Goal: Complete application form

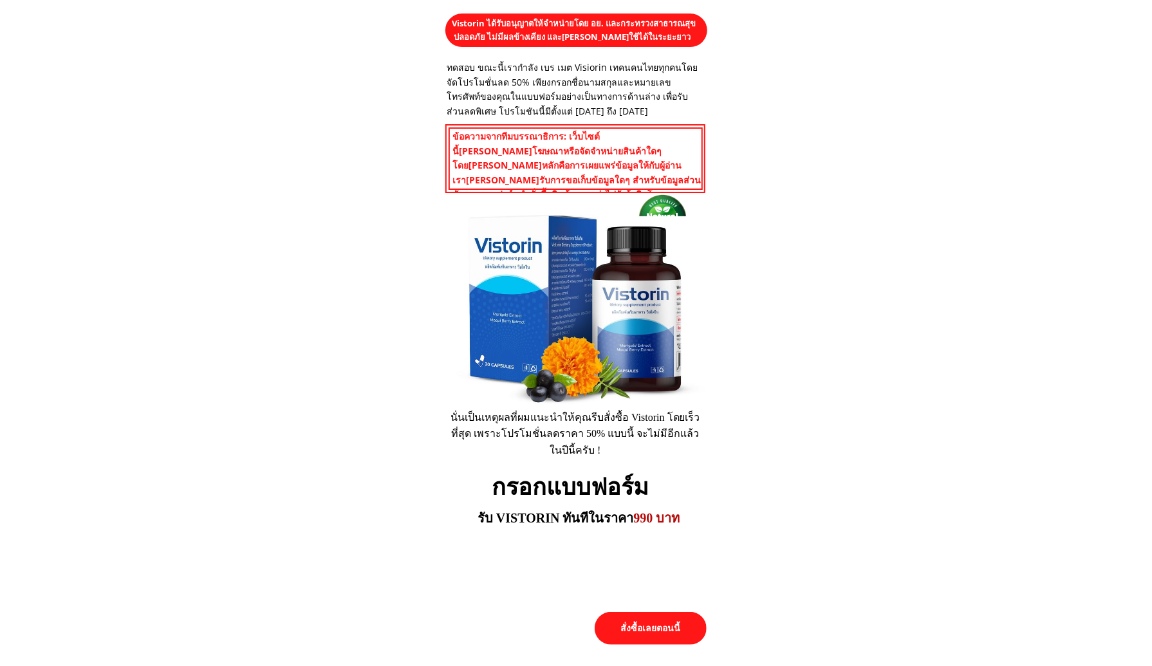
scroll to position [5985, 0]
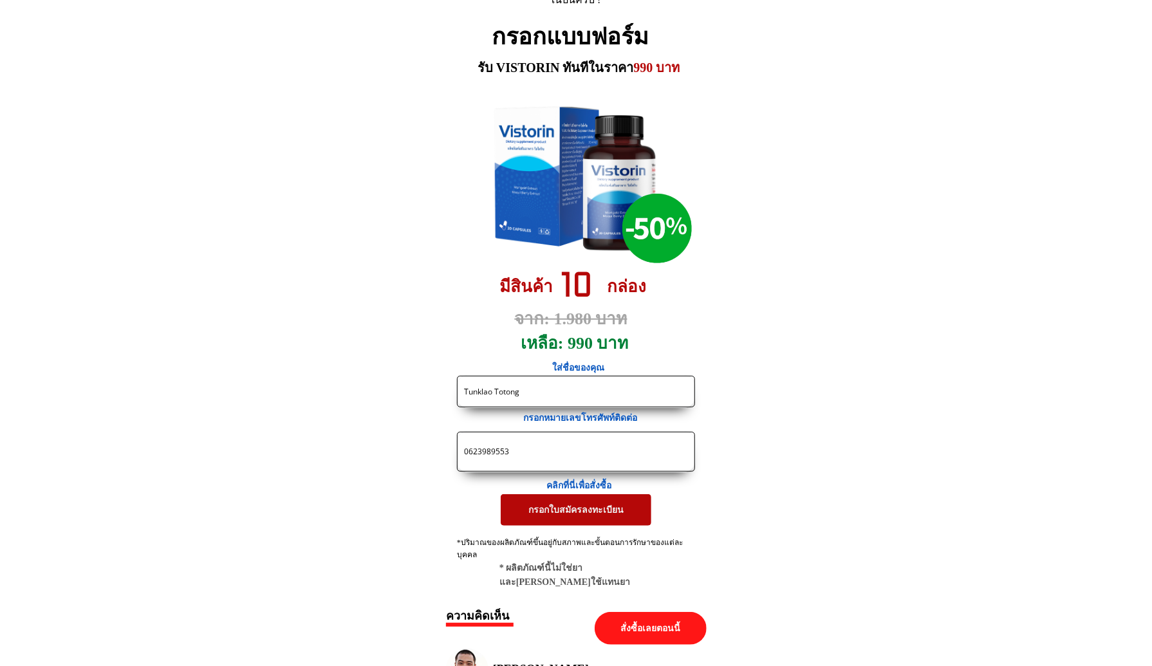
drag, startPoint x: 550, startPoint y: 458, endPoint x: 230, endPoint y: 463, distance: 319.9
paste input "https://[DOMAIN_NAME]/X38F4j?fbclid={fbclid}&utm_campaign={{[DOMAIN_NAME]}}&utm…"
click at [482, 463] on input "https://[DOMAIN_NAME]/X38F4j?fbclid={fbclid}&utm_campaign={{[DOMAIN_NAME]}}&utm…" at bounding box center [576, 451] width 230 height 39
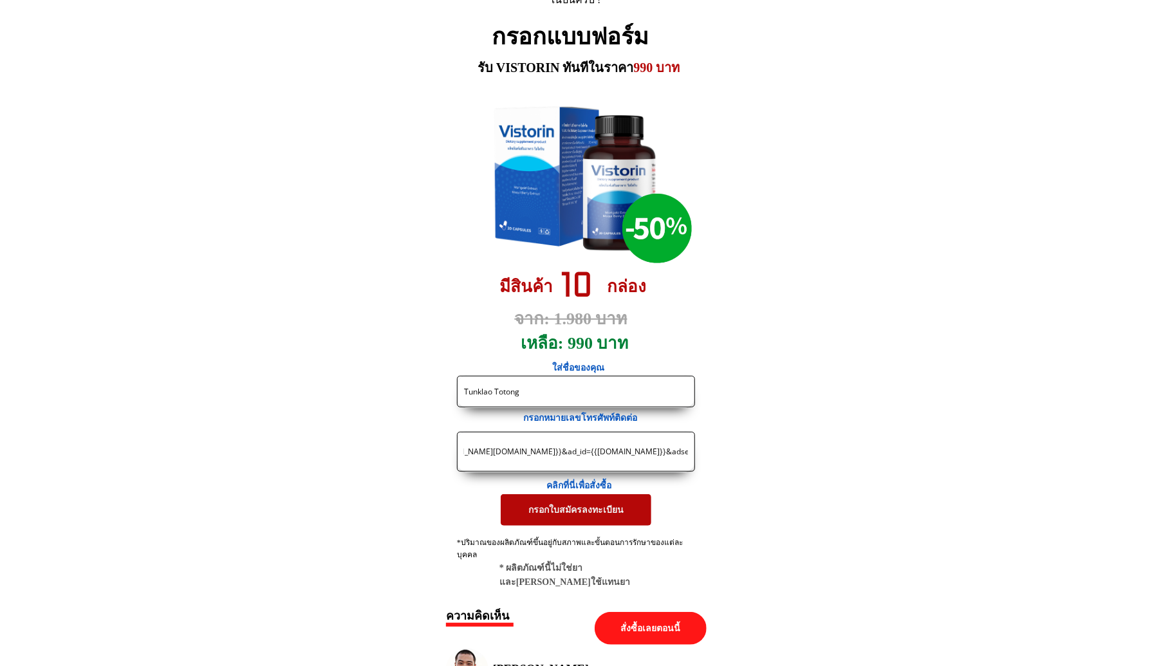
click at [482, 463] on input "https://[DOMAIN_NAME]/X38F4j?fbclid={fbclid}&utm_campaign={{[DOMAIN_NAME]}}&utm…" at bounding box center [576, 451] width 230 height 39
paste input "0929622452"
type input "0929622452"
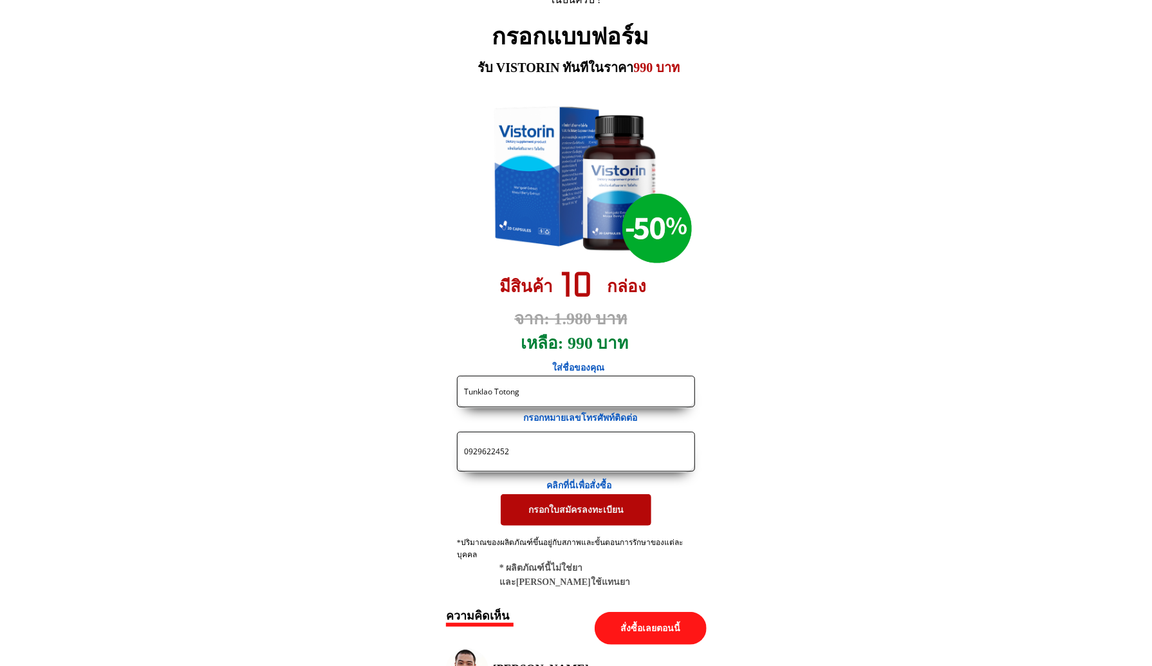
drag, startPoint x: 559, startPoint y: 378, endPoint x: 331, endPoint y: 384, distance: 227.9
paste input "[PERSON_NAME]รี บ้านเลขที่69 หมู่2 ตำบลสนามแย้ อำเภอท่ามะกา จังหวัดกาญจนบุรี เบ…"
type input "[PERSON_NAME]รี บ้านเลขที่69 หมู่2 ตำบลสนามแย้ อำเภอท่ามะกา จังหวัดกาญจนบุรี เบ…"
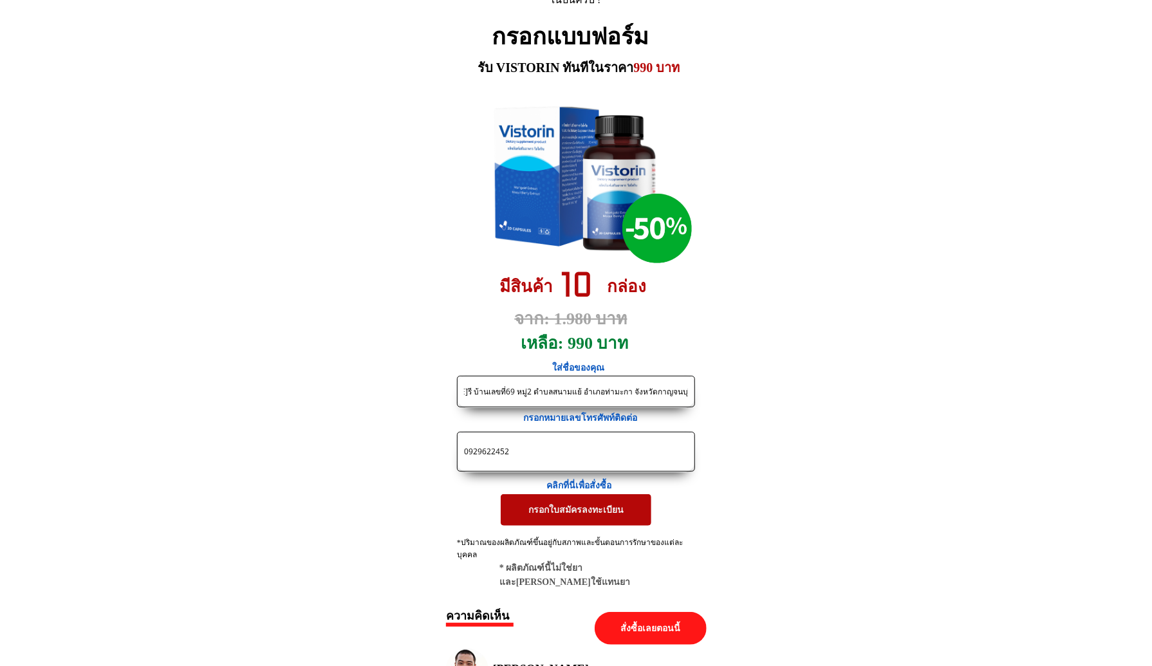
click at [530, 508] on p "กรอกใบสมัครลงทะเบียน" at bounding box center [576, 510] width 165 height 34
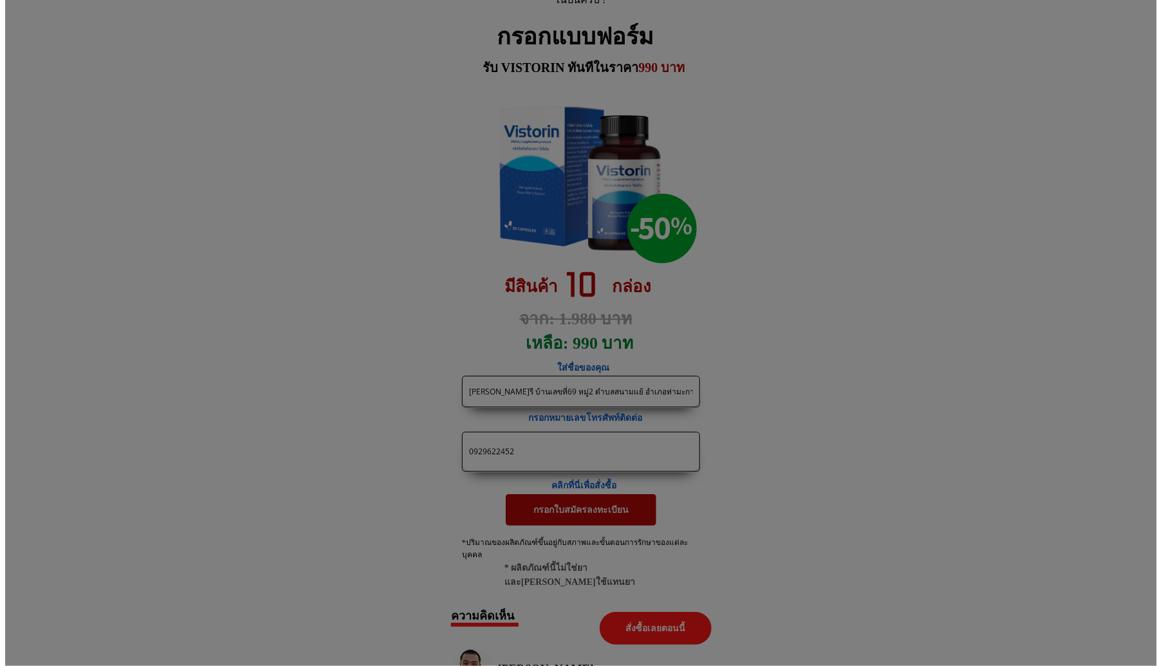
scroll to position [0, 0]
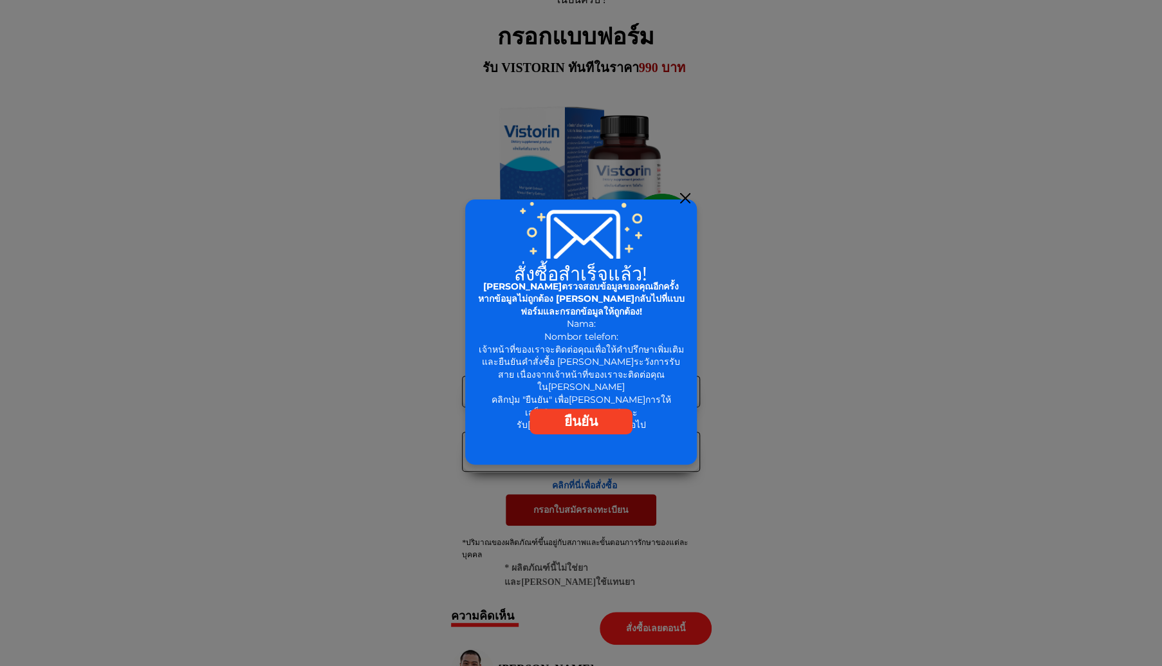
click at [681, 198] on div at bounding box center [685, 198] width 10 height 10
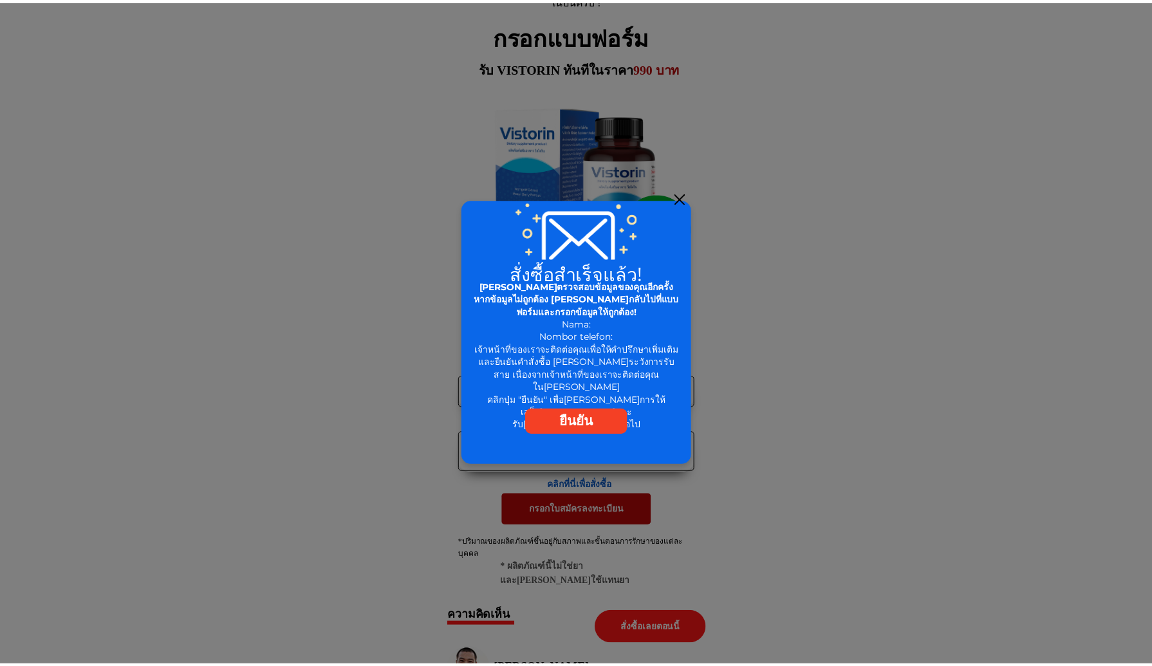
scroll to position [5985, 0]
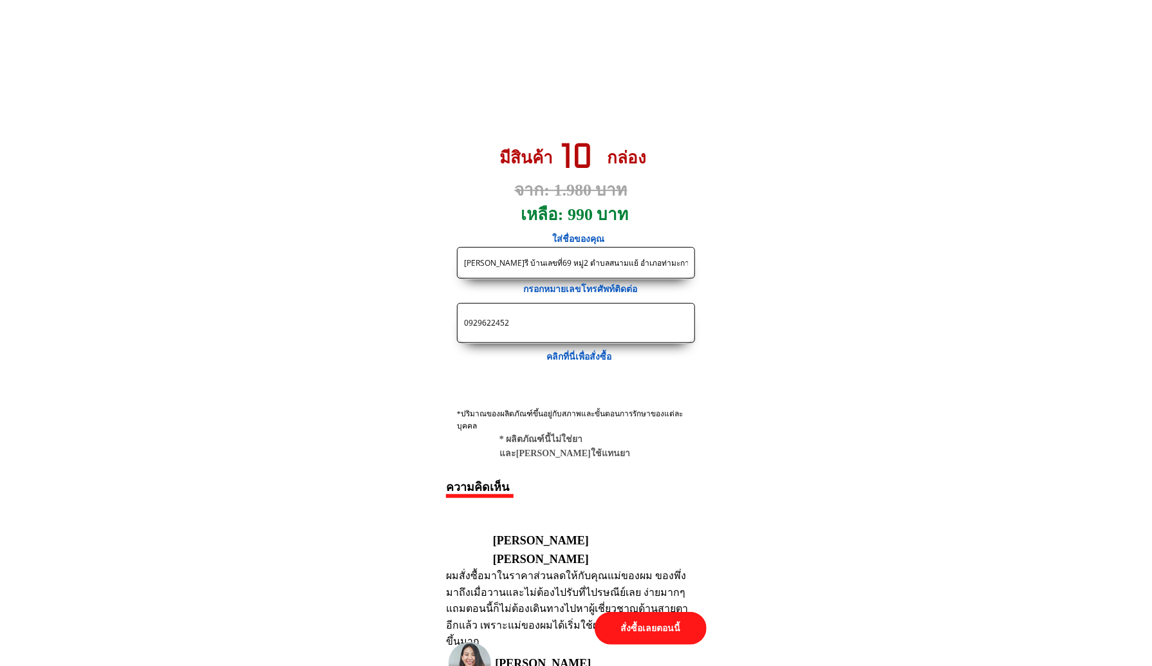
scroll to position [6178, 0]
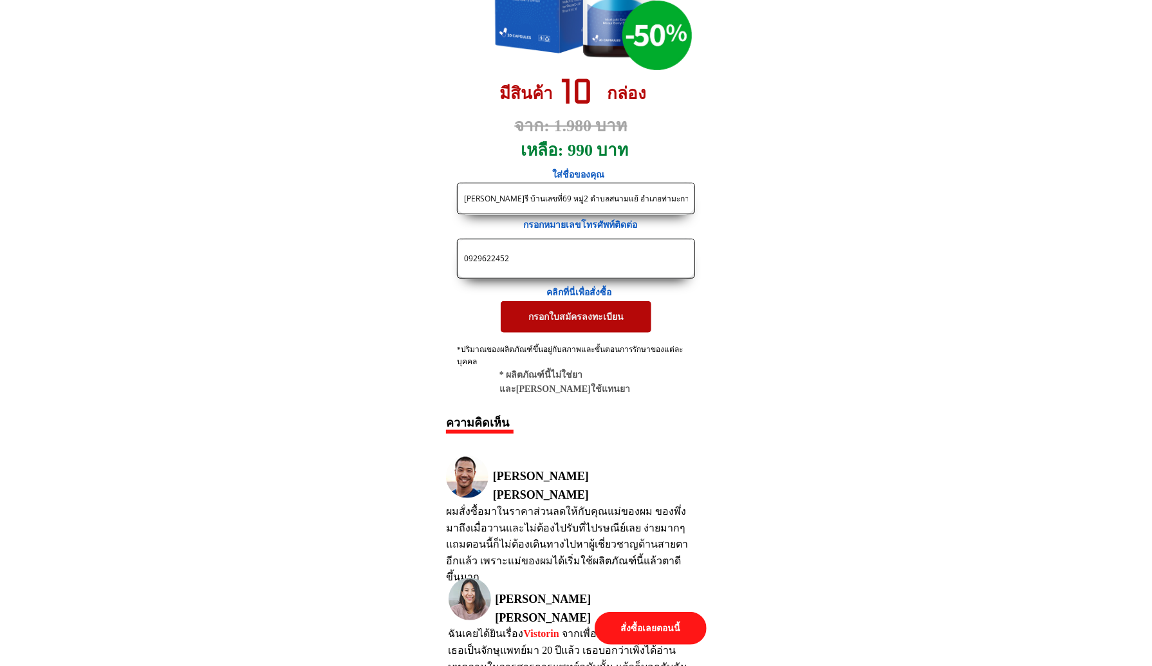
drag, startPoint x: 553, startPoint y: 254, endPoint x: 360, endPoint y: 254, distance: 193.7
paste input "https://[DOMAIN_NAME]/X38F4j?fbclid={fbclid}&utm_campaign={{[DOMAIN_NAME]}}&utm…"
click at [521, 253] on input "https://[DOMAIN_NAME]/X38F4j?fbclid={fbclid}&utm_campaign={{[DOMAIN_NAME]}}&utm…" at bounding box center [576, 258] width 230 height 39
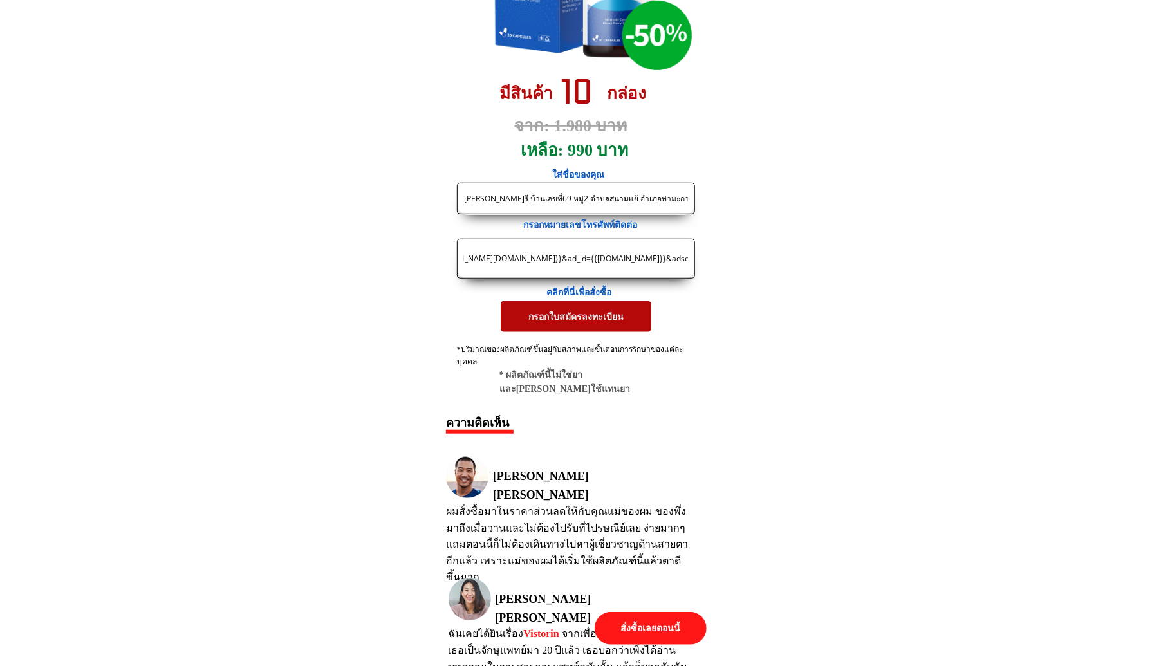
scroll to position [0, 0]
click at [507, 263] on input "https://[DOMAIN_NAME]/X38F4j?fbclid={fbclid}&utm_campaign={{[DOMAIN_NAME]}}&utm…" at bounding box center [576, 258] width 230 height 39
paste input "0817973593"
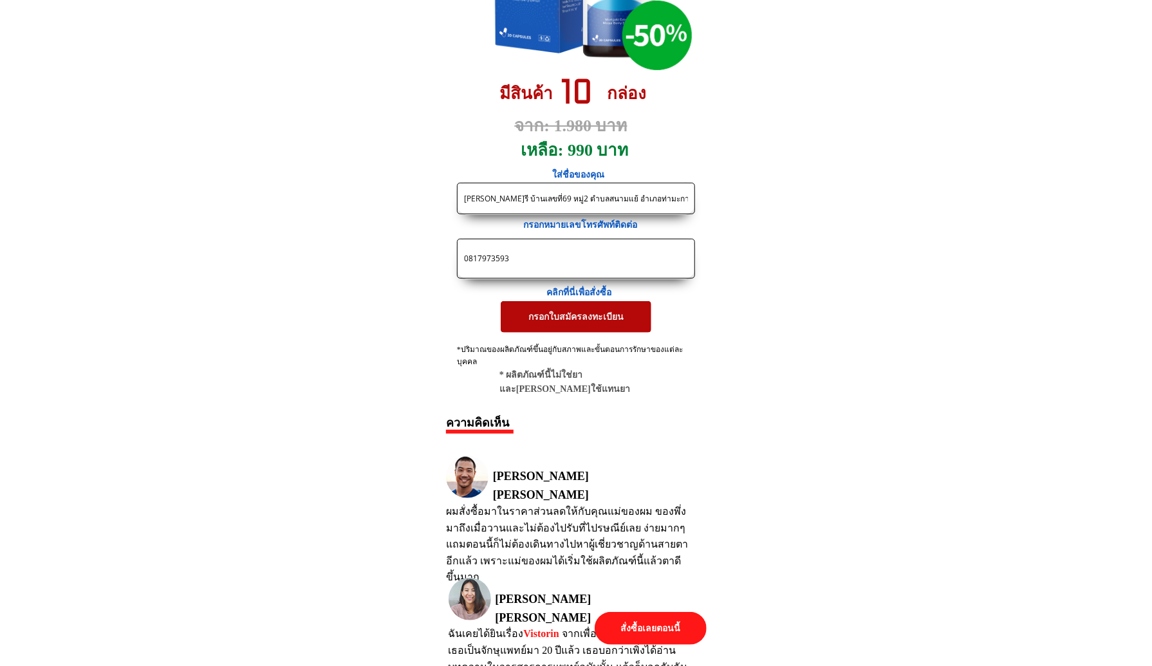
type input "0817973593"
click at [529, 197] on input "[PERSON_NAME]รี บ้านเลขที่69 หมู่2 ตำบลสนามแย้ อำเภอท่ามะกา จังหวัดกาญจนบุรี เบ…" at bounding box center [576, 198] width 230 height 30
paste input "รรถพล ลีลภัส[PERSON_NAME] 29/2 ม. 2 ต. อ่าวลึกเหนือ อ. อ่าวลึก จ. กระบี่ 81110"
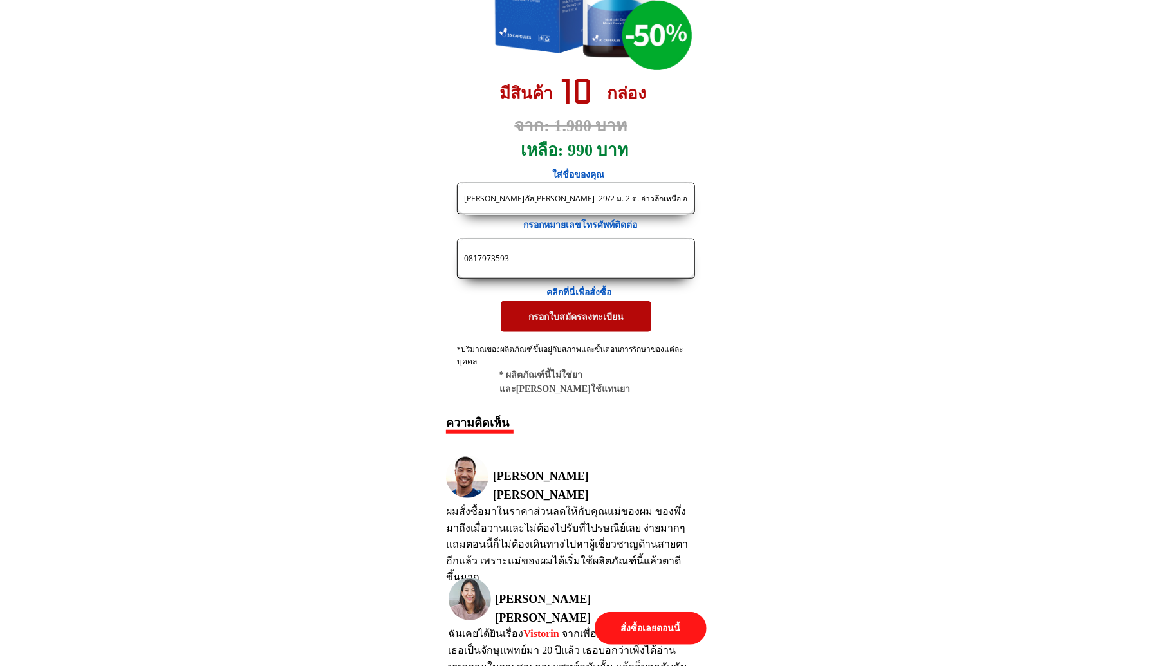
scroll to position [0, 30]
type input "[PERSON_NAME]ภัส[PERSON_NAME] 29/2 ม. 2 ต. อ่าวลึกเหนือ อ. อ่าวลึก จ. กระบี่ 81…"
click at [517, 313] on p "กรอกใบสมัครลงทะเบียน" at bounding box center [576, 316] width 151 height 31
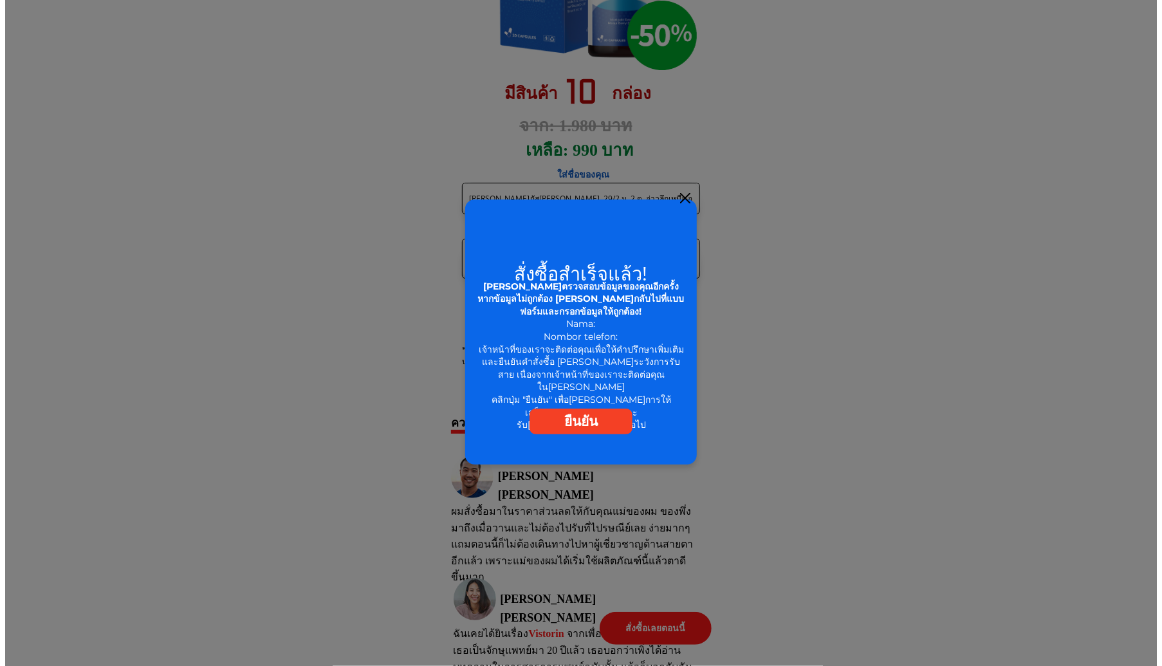
scroll to position [0, 0]
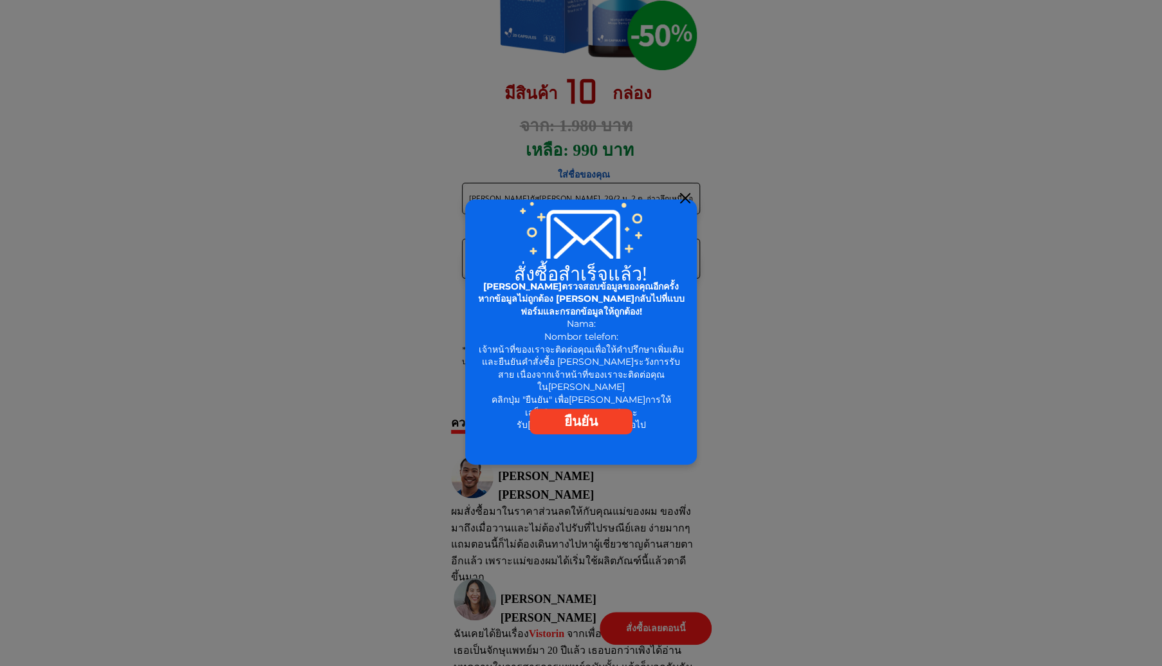
click at [602, 422] on p "ยืนยัน" at bounding box center [581, 422] width 103 height 26
